Goal: Task Accomplishment & Management: Manage account settings

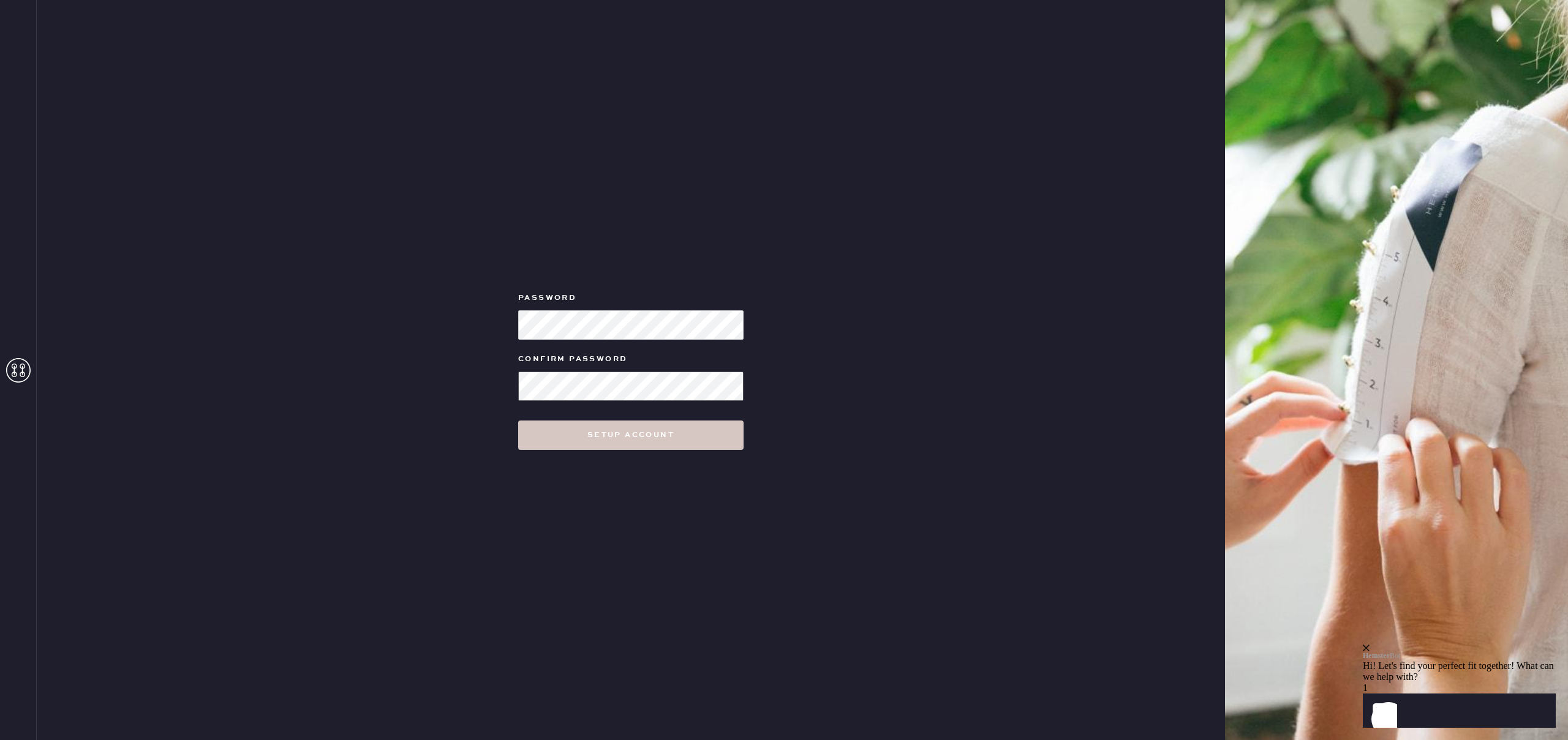
click at [518, 421] on button "Setup Account" at bounding box center [631, 435] width 225 height 29
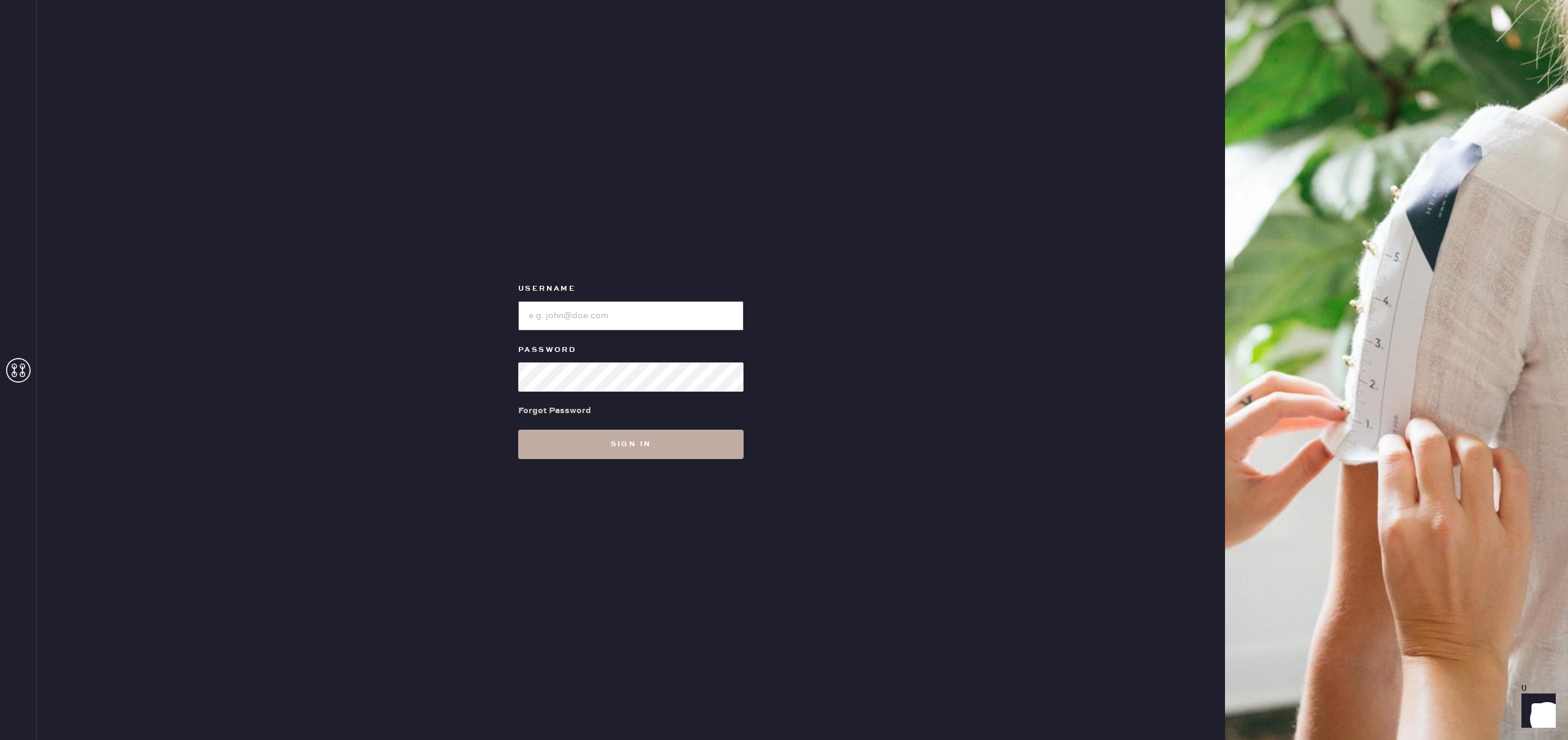
type input "alexis.karis@gmail.com"
click at [591, 453] on button "Sign in" at bounding box center [631, 445] width 225 height 29
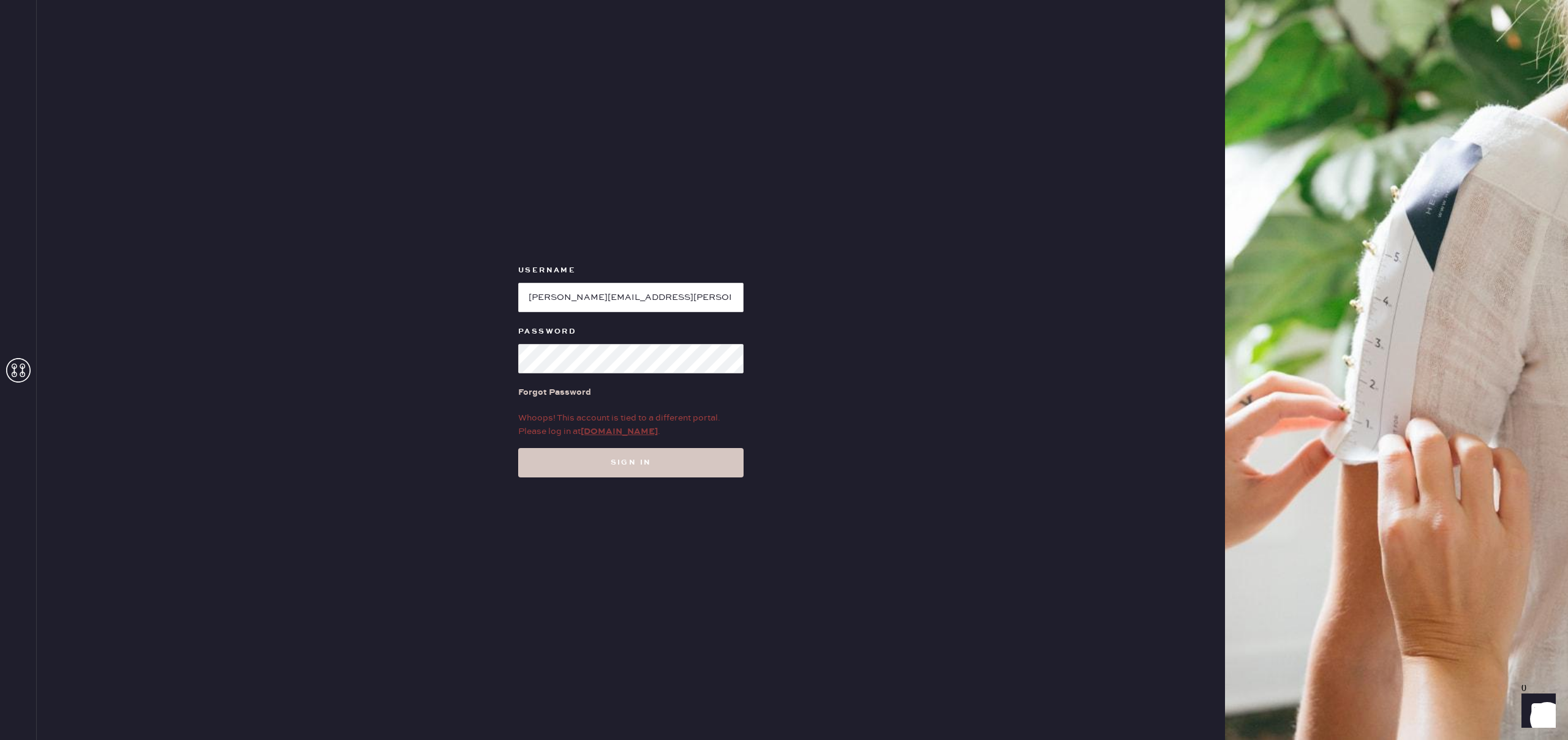
click at [602, 433] on link "my.hemster.co" at bounding box center [619, 432] width 77 height 11
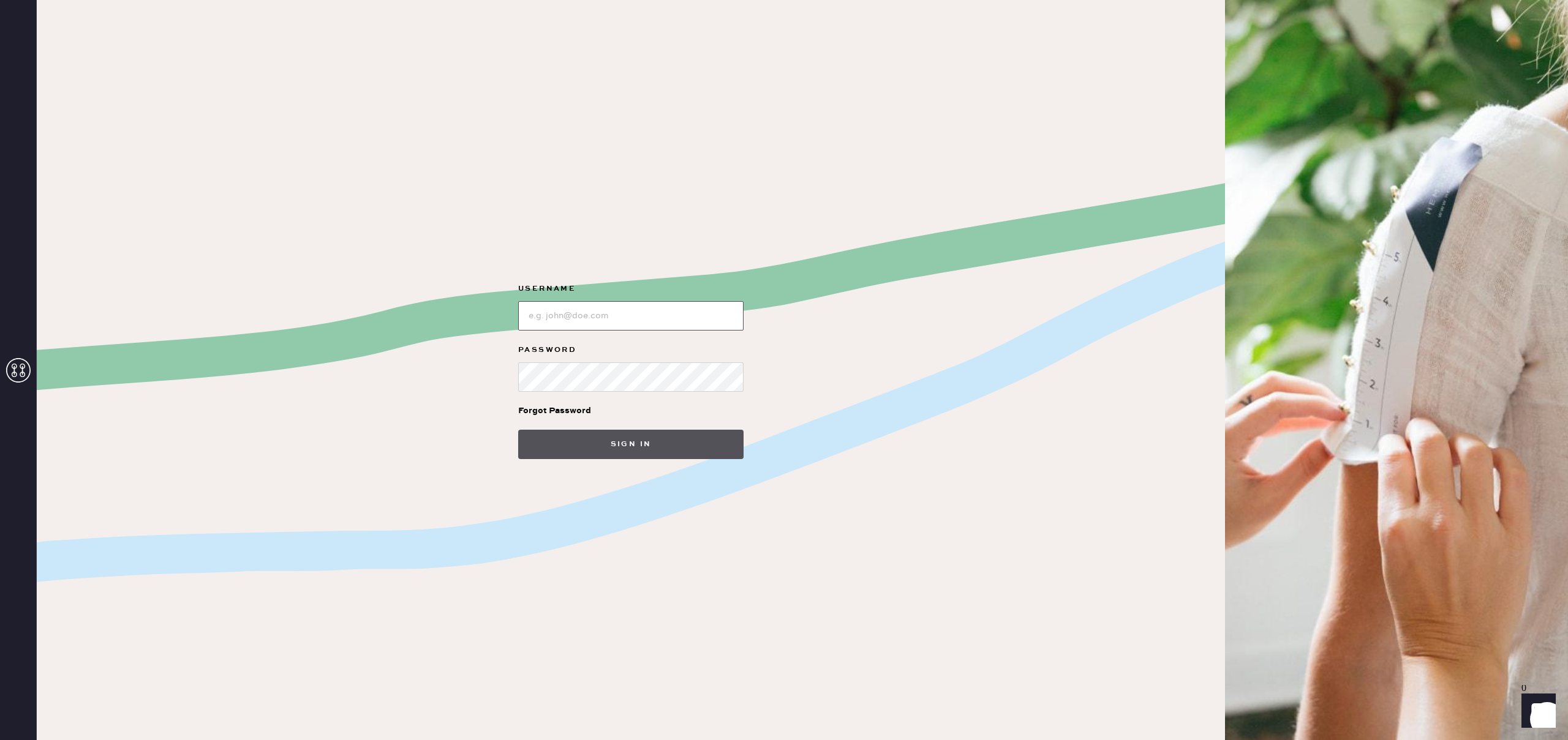
type input "alexis.karis@gmail.com"
click at [565, 438] on button "Sign in" at bounding box center [631, 445] width 225 height 29
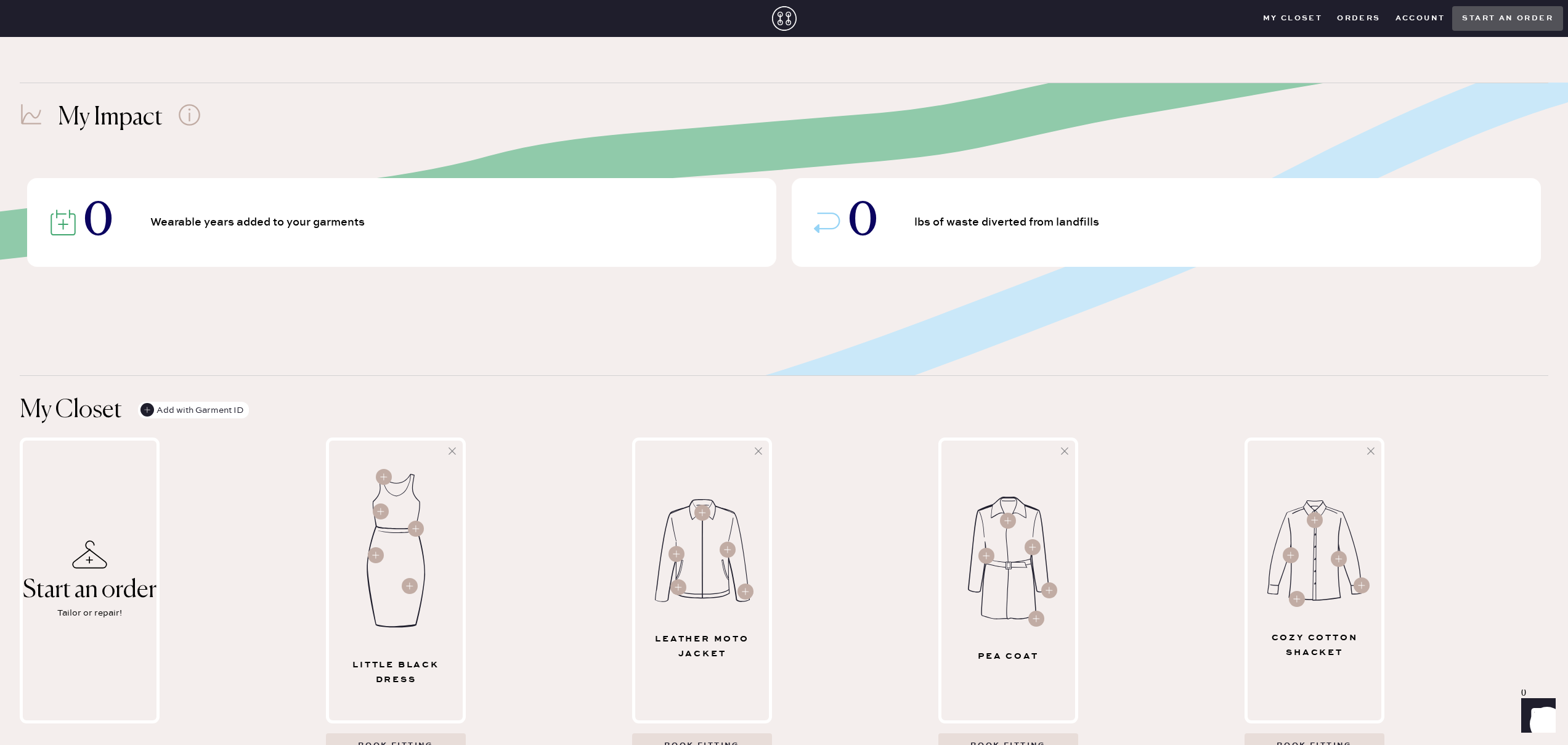
scroll to position [88, 0]
